Goal: Information Seeking & Learning: Learn about a topic

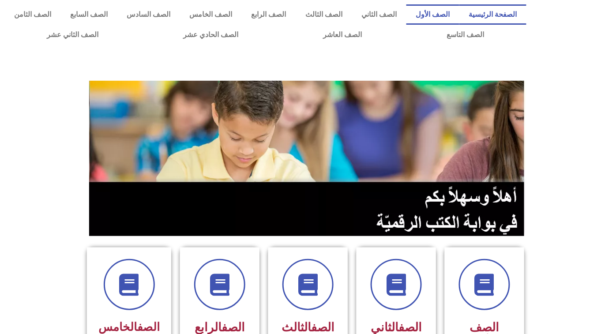
click at [431, 7] on link "الصف الأول" at bounding box center [432, 14] width 53 height 20
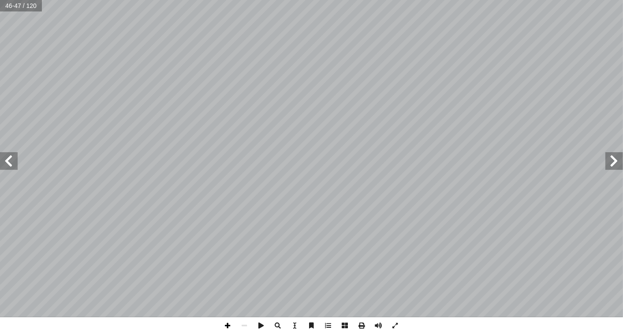
click at [222, 323] on span at bounding box center [228, 325] width 17 height 17
click at [246, 324] on span at bounding box center [244, 325] width 17 height 17
click at [231, 327] on span at bounding box center [228, 325] width 17 height 17
